Goal: Communication & Community: Participate in discussion

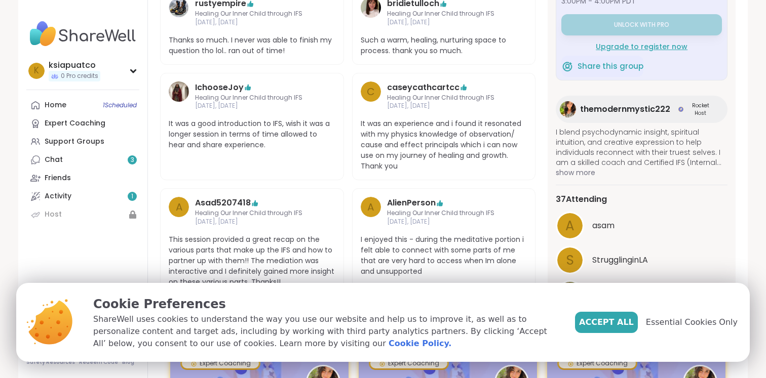
scroll to position [622, 0]
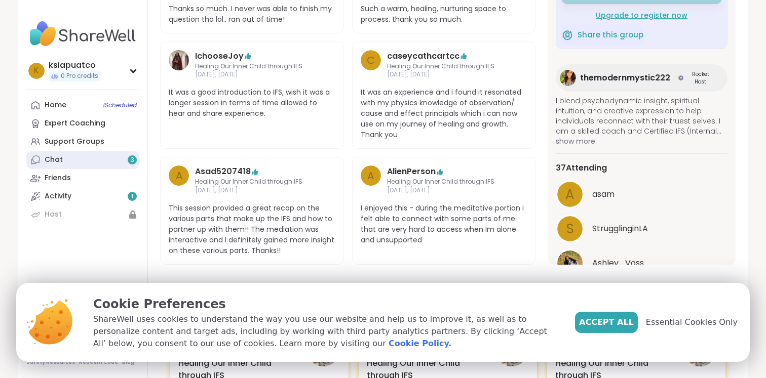
click at [120, 165] on link "Chat 3" at bounding box center [82, 160] width 113 height 18
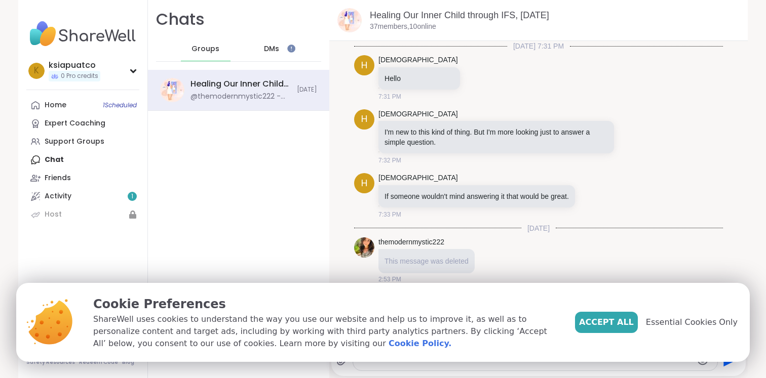
scroll to position [40, 0]
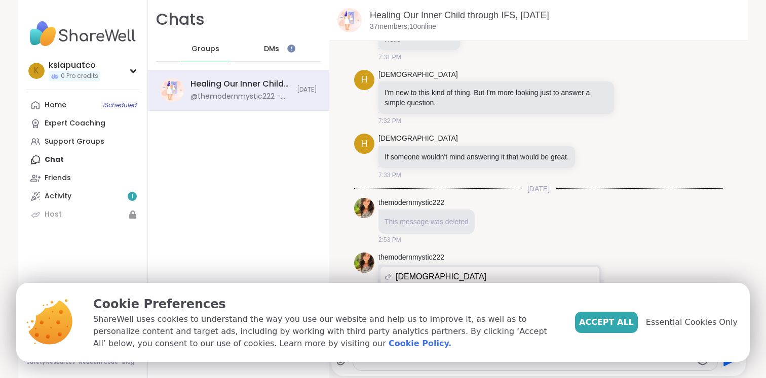
click at [732, 293] on div "Cookie Preferences ShareWell uses cookies to understand the way you use our web…" at bounding box center [415, 322] width 668 height 79
click at [628, 317] on span "Accept All" at bounding box center [606, 323] width 55 height 12
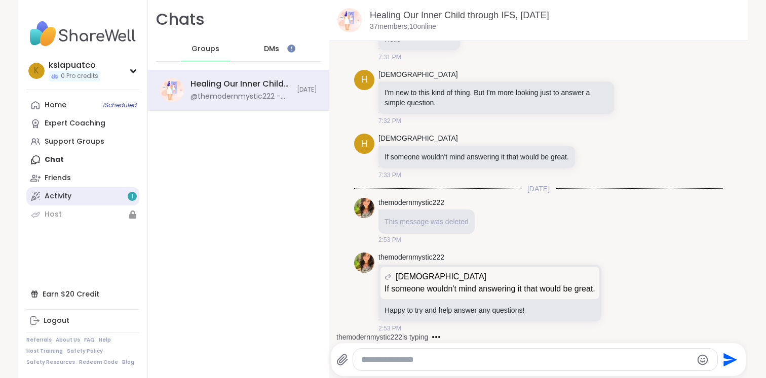
click at [113, 192] on link "Activity 1" at bounding box center [82, 196] width 113 height 18
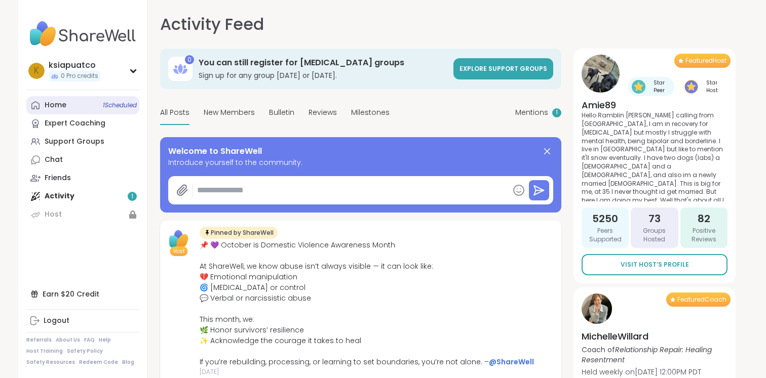
click at [97, 106] on link "Home 1 Scheduled" at bounding box center [82, 105] width 113 height 18
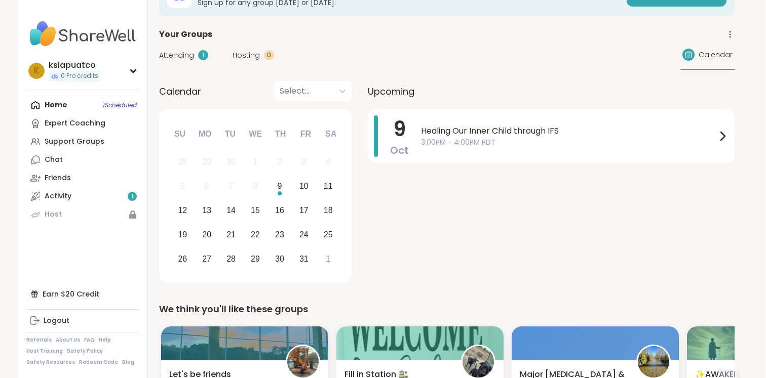
scroll to position [64, 1]
click at [623, 133] on span "Healing Our Inner Child through IFS" at bounding box center [568, 132] width 295 height 12
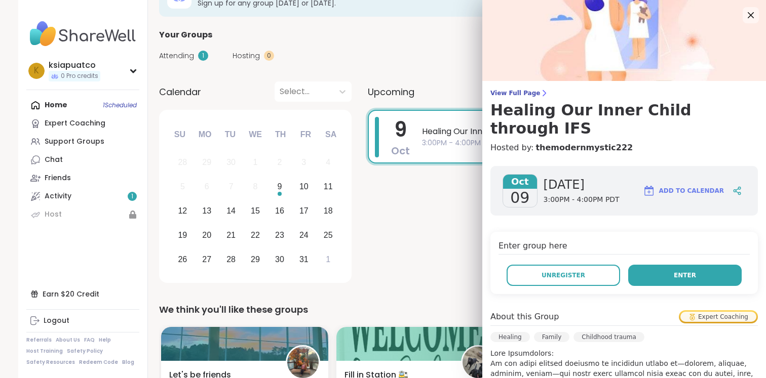
click at [658, 265] on button "Enter" at bounding box center [684, 275] width 113 height 21
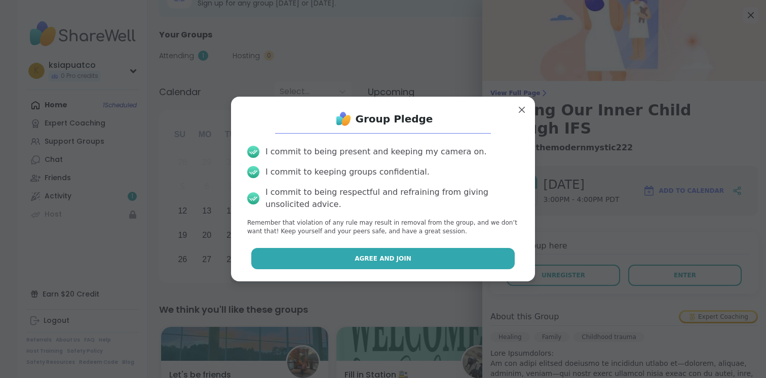
click at [478, 254] on button "Agree and Join" at bounding box center [383, 258] width 264 height 21
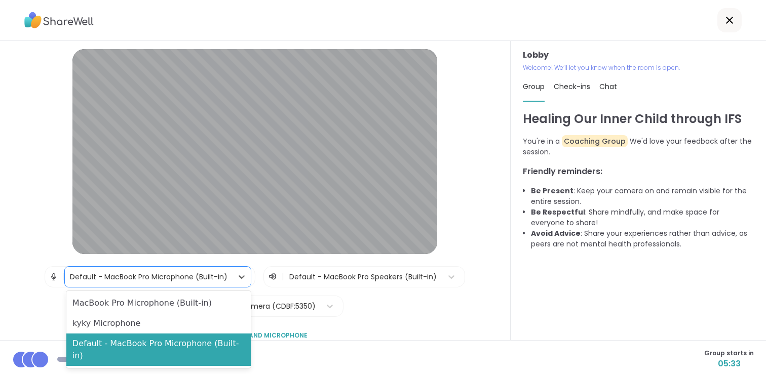
click at [180, 274] on div "Default - MacBook Pro Microphone (Built-in)" at bounding box center [149, 277] width 158 height 11
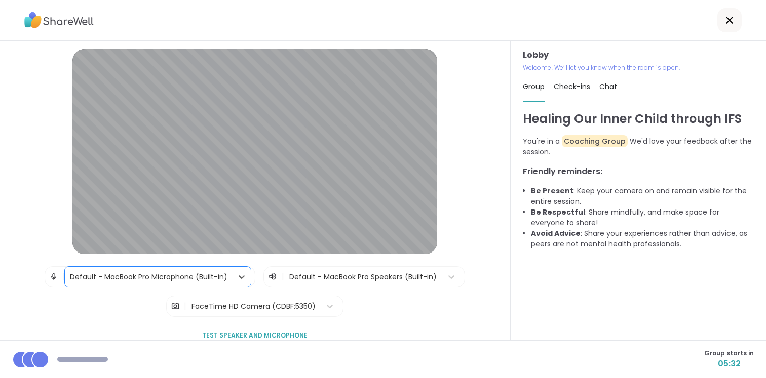
click at [180, 274] on div "Default - MacBook Pro Microphone (Built-in)" at bounding box center [149, 277] width 158 height 11
click at [326, 274] on div at bounding box center [363, 277] width 148 height 13
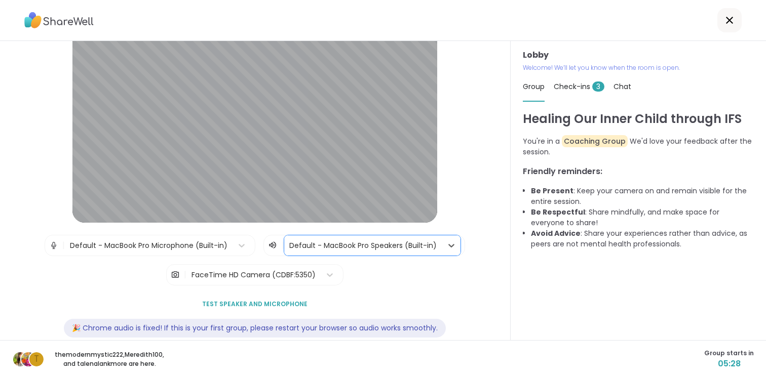
scroll to position [49, 0]
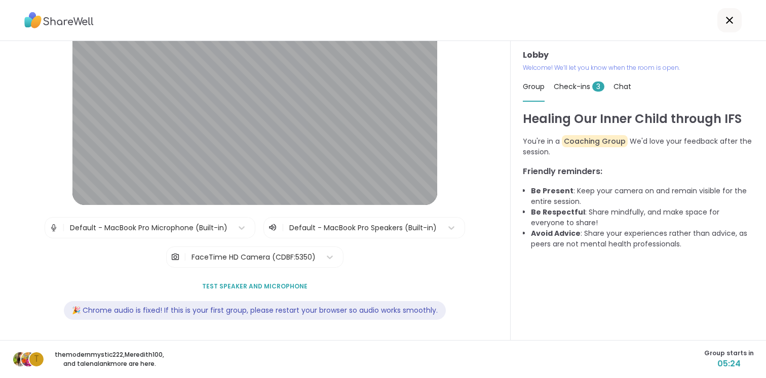
click at [568, 79] on div "Check-ins 3" at bounding box center [579, 86] width 51 height 28
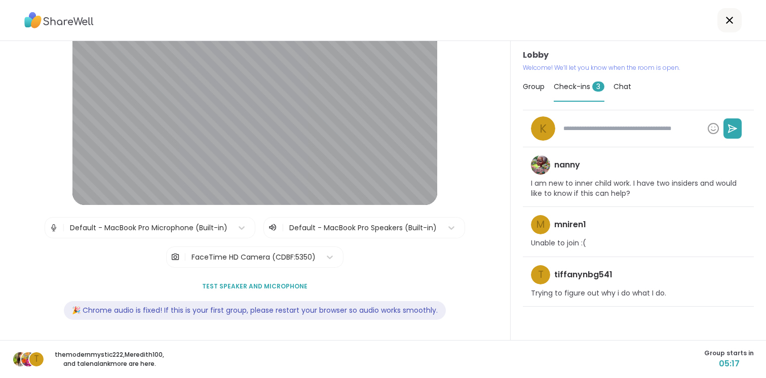
click at [545, 85] on div "Group Check-ins 3 Chat" at bounding box center [638, 86] width 231 height 29
click at [623, 97] on div "Chat" at bounding box center [622, 86] width 18 height 28
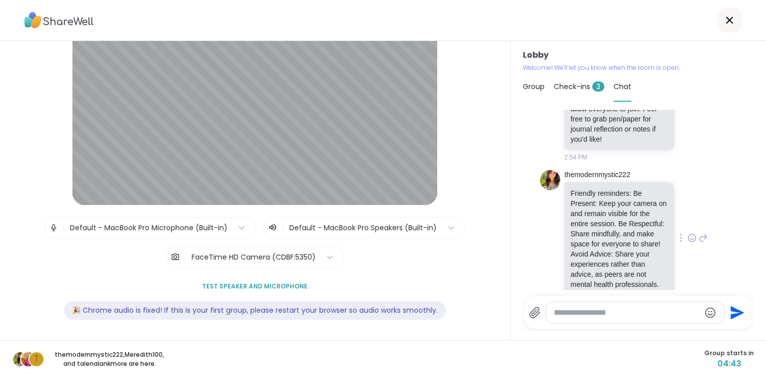
scroll to position [488, 0]
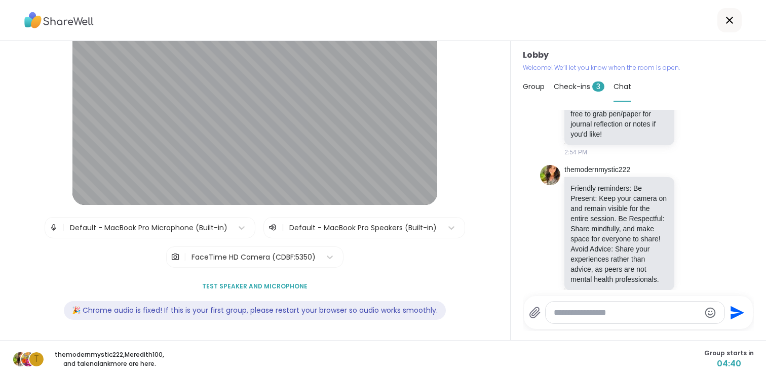
click at [398, 228] on div at bounding box center [363, 228] width 148 height 13
click at [483, 149] on div "Lobby | Default - MacBook Pro Microphone (Built-in) | Default - MacBook Pro Spe…" at bounding box center [254, 166] width 459 height 332
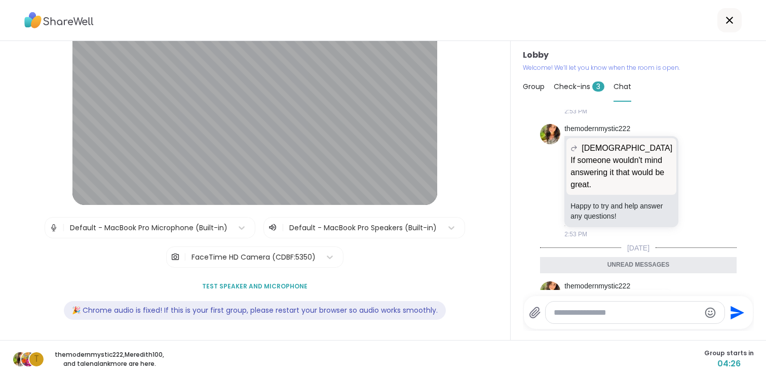
scroll to position [504, 0]
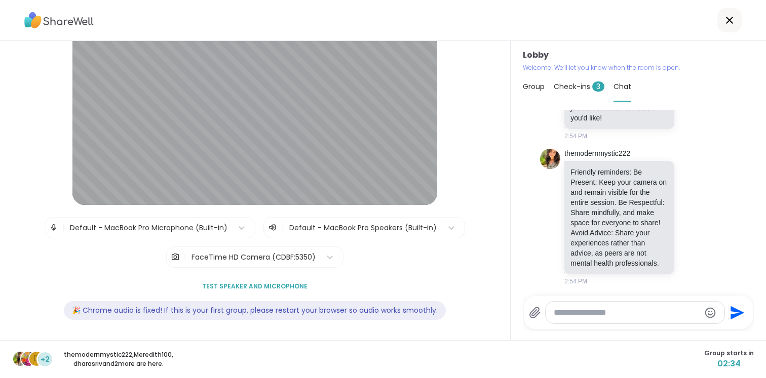
click at [584, 97] on div "Check-ins 3" at bounding box center [579, 86] width 51 height 28
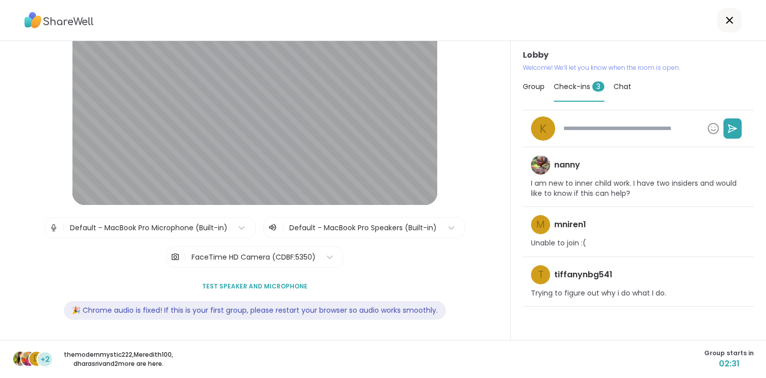
type textarea "*"
click at [533, 88] on span "Group" at bounding box center [534, 87] width 22 height 10
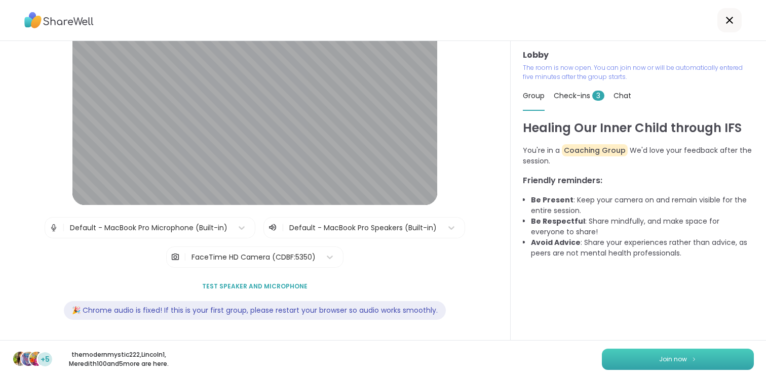
click at [651, 359] on button "Join now" at bounding box center [678, 359] width 152 height 21
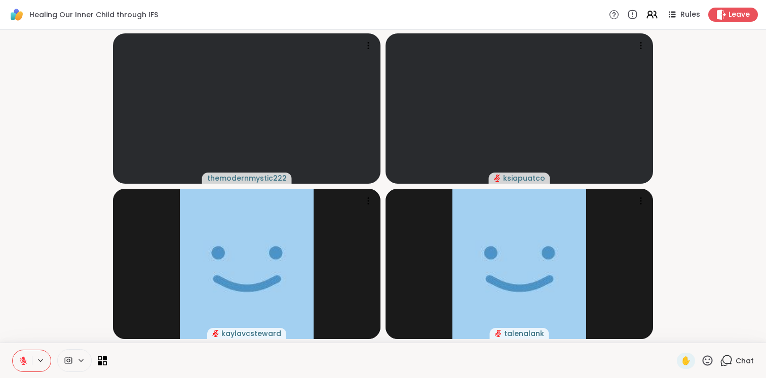
click at [71, 361] on icon at bounding box center [68, 361] width 9 height 10
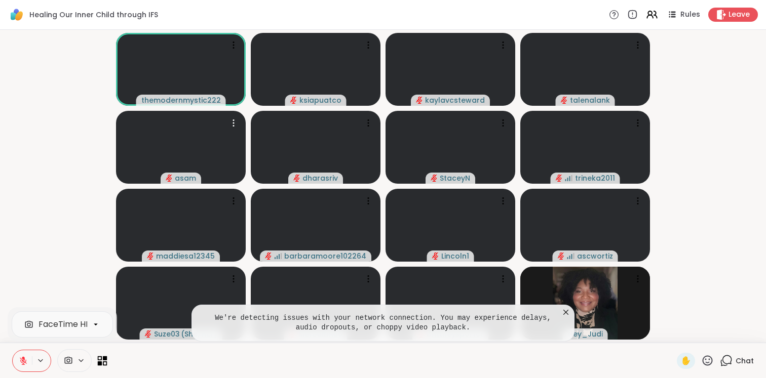
click at [102, 358] on icon at bounding box center [103, 361] width 10 height 10
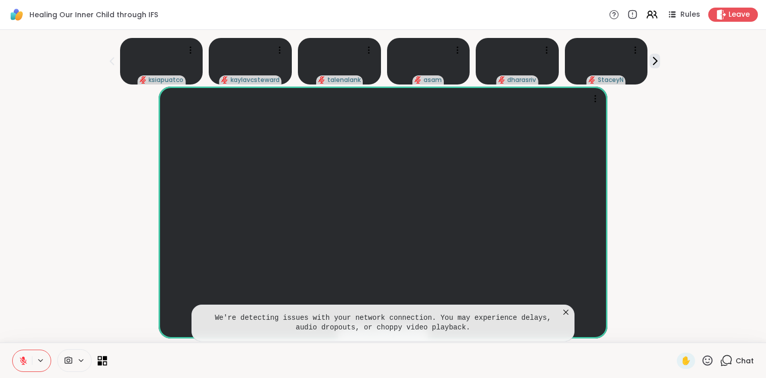
click at [102, 359] on icon at bounding box center [103, 361] width 10 height 10
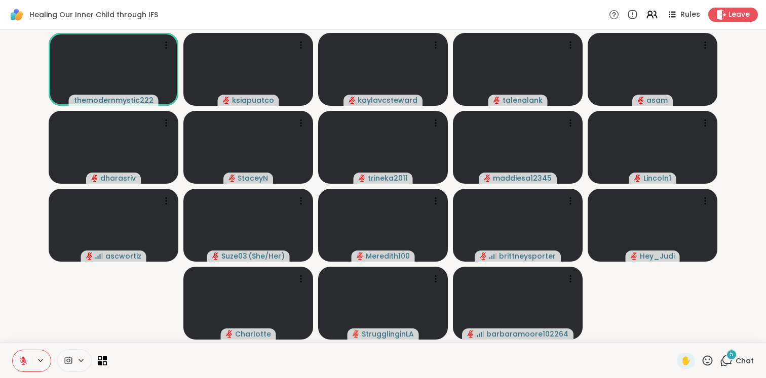
click at [729, 368] on div "5 Chat" at bounding box center [737, 361] width 34 height 16
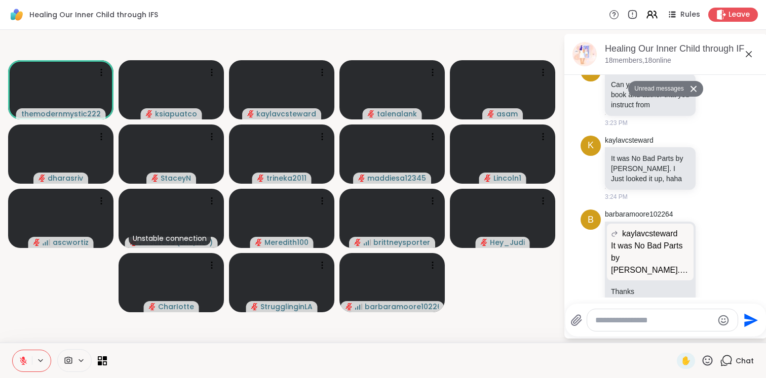
scroll to position [965, 0]
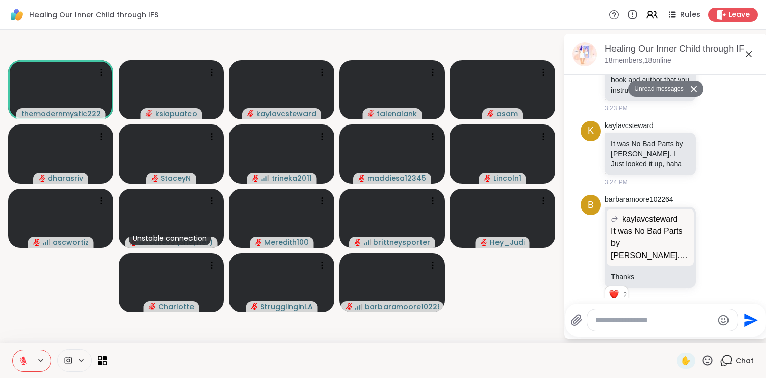
click at [747, 56] on icon at bounding box center [748, 54] width 12 height 12
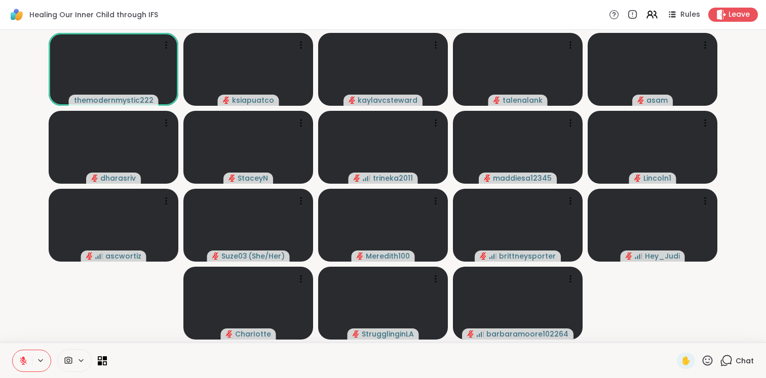
click at [83, 364] on icon at bounding box center [81, 361] width 8 height 9
click at [71, 358] on icon at bounding box center [69, 360] width 8 height 7
click at [97, 357] on div at bounding box center [59, 360] width 95 height 23
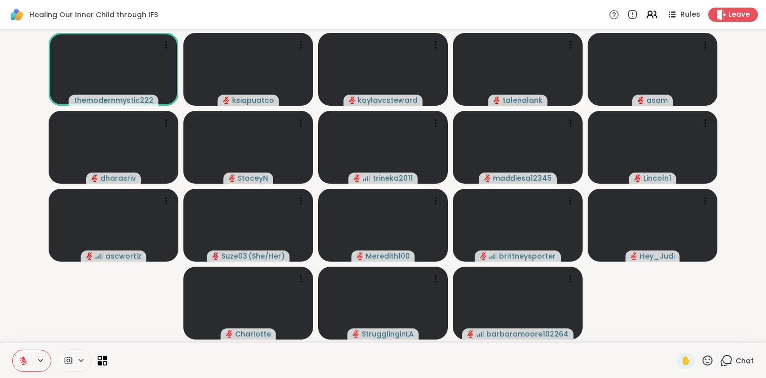
click at [102, 357] on icon at bounding box center [103, 361] width 10 height 10
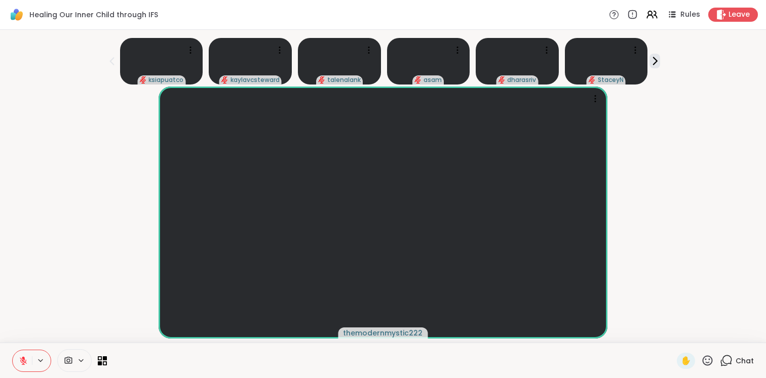
click at [747, 22] on div "Healing Our Inner Child through IFS Rules Leave" at bounding box center [383, 15] width 766 height 30
click at [747, 18] on span "Leave" at bounding box center [739, 15] width 22 height 11
click at [81, 358] on icon at bounding box center [81, 361] width 8 height 9
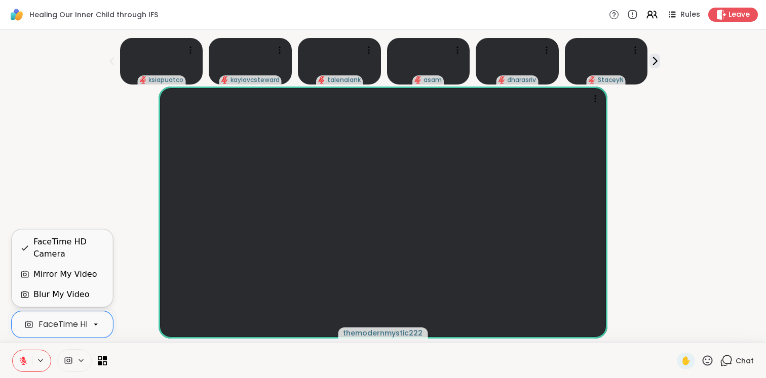
click at [75, 324] on div "FaceTime HD Camera" at bounding box center [82, 325] width 88 height 12
click at [81, 243] on div "FaceTime HD Camera" at bounding box center [68, 248] width 71 height 24
click at [55, 323] on div "FaceTime HD Camera" at bounding box center [82, 325] width 88 height 12
click at [49, 238] on div "FaceTime HD Camera" at bounding box center [68, 248] width 71 height 24
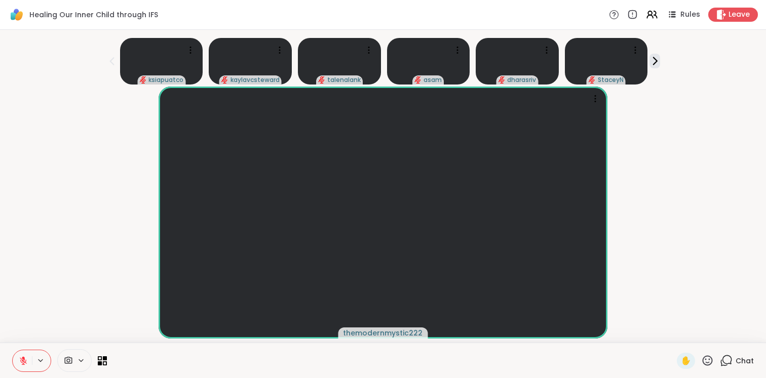
click at [105, 354] on div at bounding box center [59, 360] width 95 height 23
click at [102, 358] on icon at bounding box center [103, 361] width 10 height 10
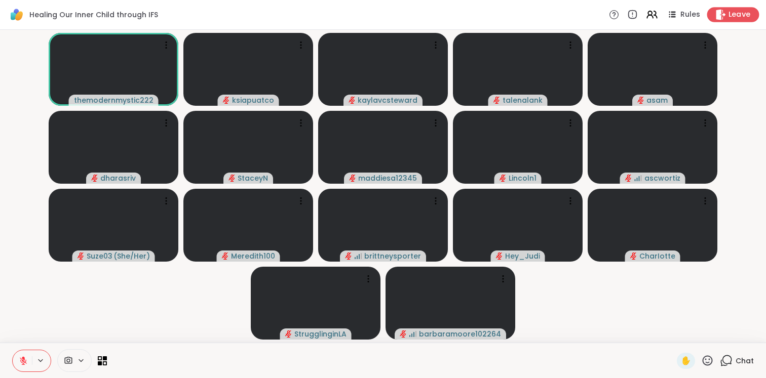
click at [732, 18] on span "Leave" at bounding box center [739, 15] width 22 height 11
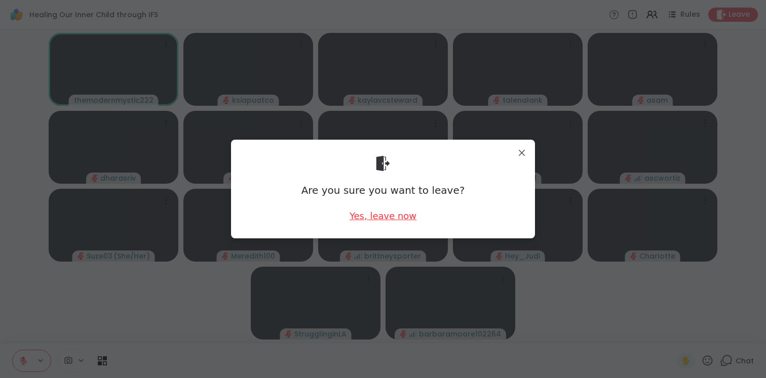
click at [410, 217] on div "Yes, leave now" at bounding box center [382, 216] width 67 height 13
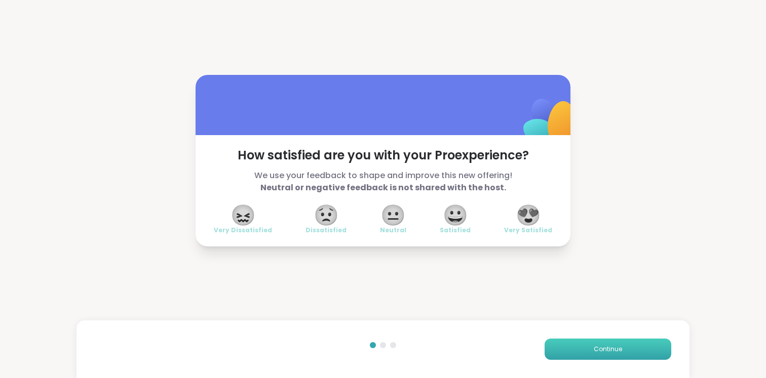
click at [639, 356] on button "Continue" at bounding box center [607, 349] width 127 height 21
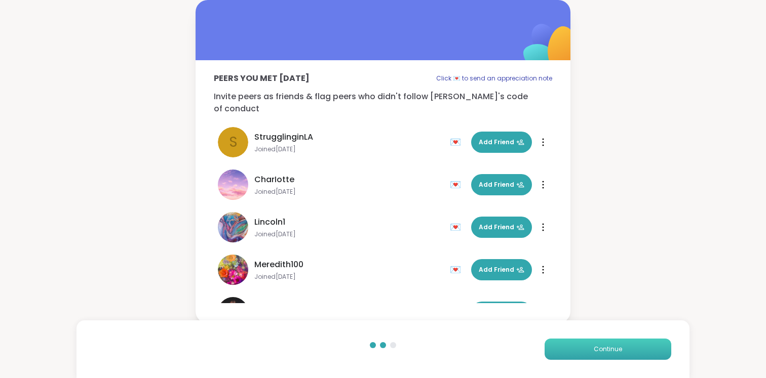
click at [639, 356] on button "Continue" at bounding box center [607, 349] width 127 height 21
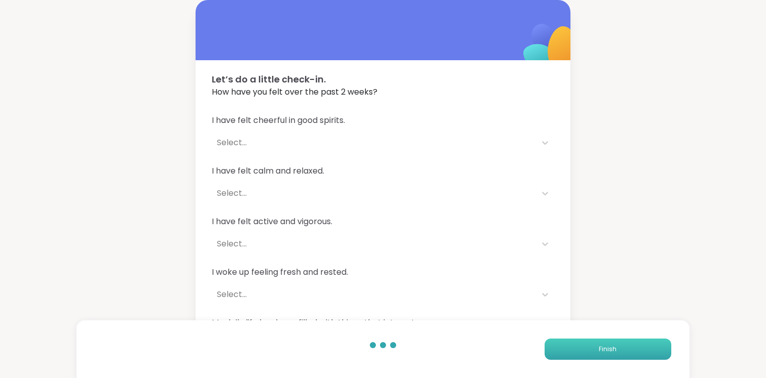
click at [639, 356] on button "Finish" at bounding box center [607, 349] width 127 height 21
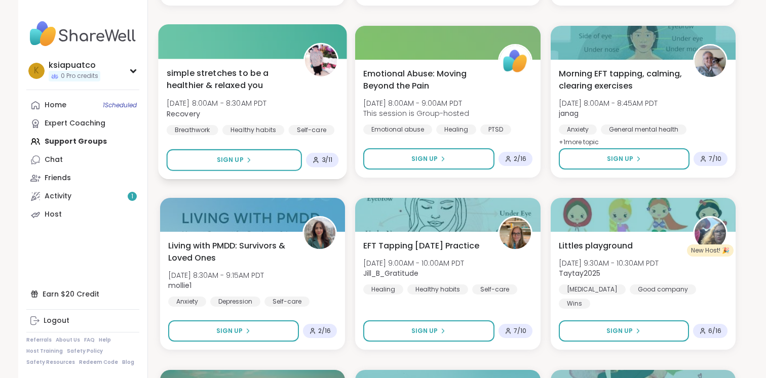
scroll to position [1656, 0]
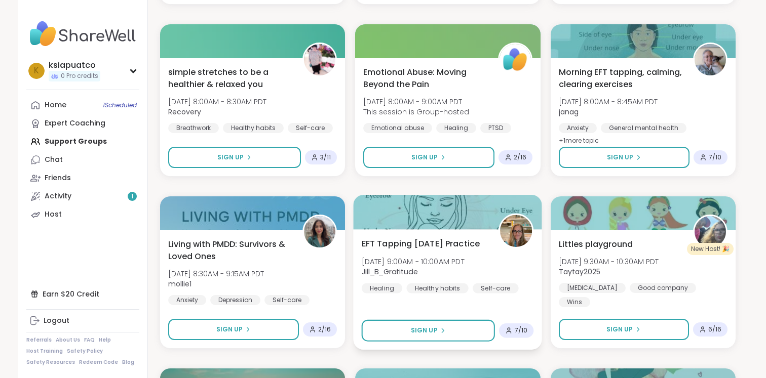
click at [401, 312] on div "EFT Tapping [DATE] Practice [DATE] 9:00AM - 10:00AM PDT Jill_B_Gratitude Healin…" at bounding box center [447, 289] width 189 height 121
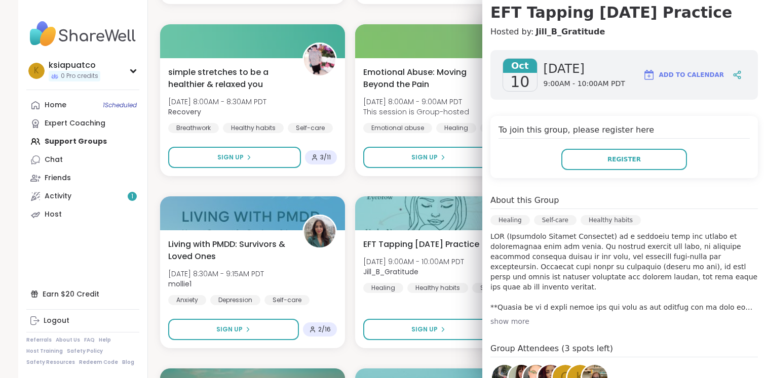
scroll to position [99, 0]
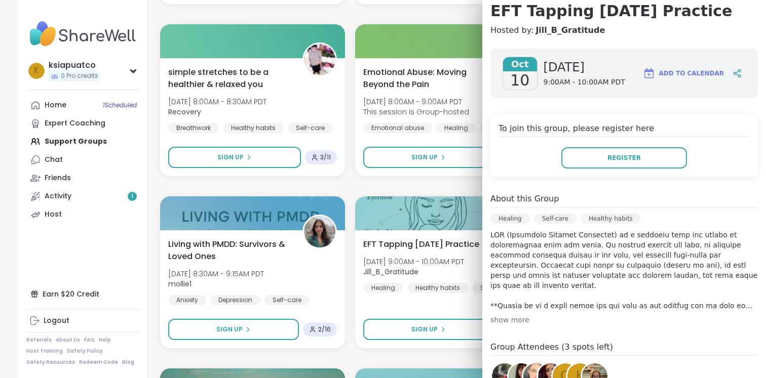
click at [504, 318] on div "show more" at bounding box center [623, 320] width 267 height 10
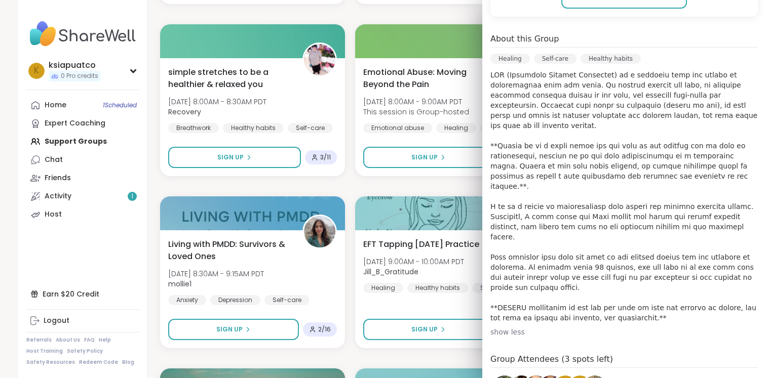
scroll to position [262, 0]
